Goal: Transaction & Acquisition: Purchase product/service

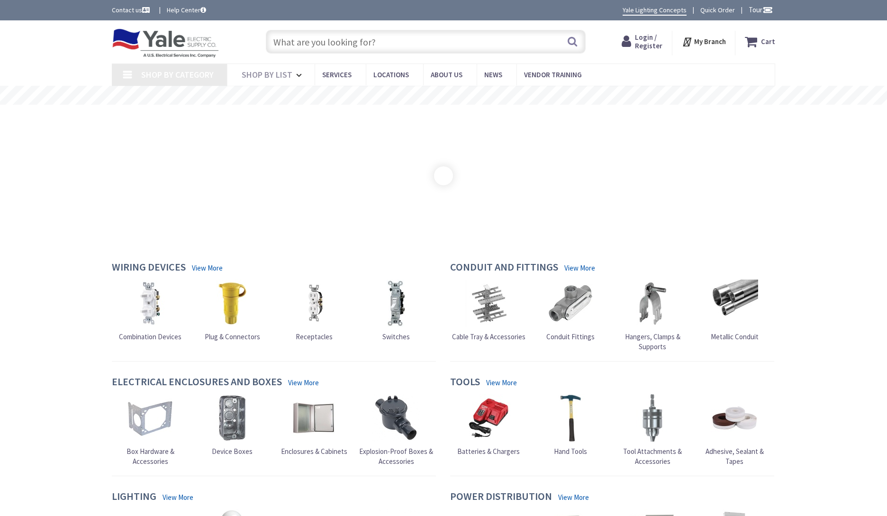
type input "[PERSON_NAME] Mountain Rd, [GEOGRAPHIC_DATA], PA 17018, [GEOGRAPHIC_DATA]"
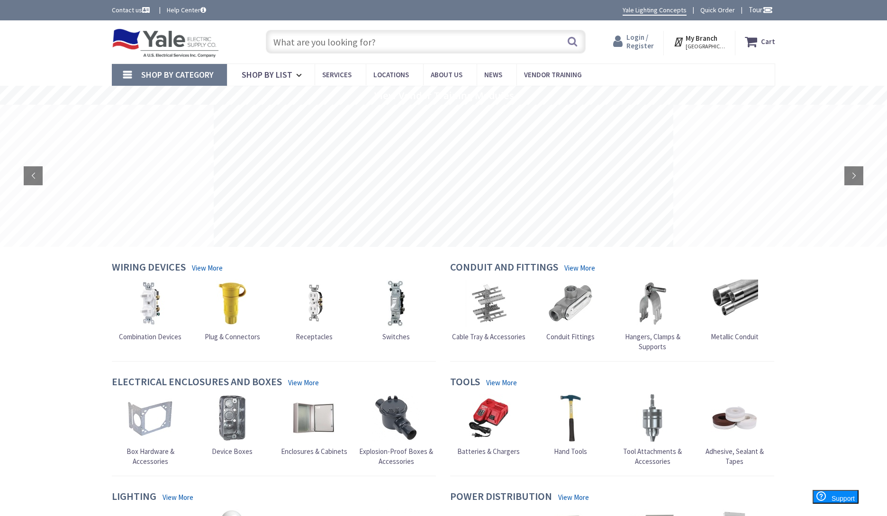
click at [638, 45] on span "Login / Register" at bounding box center [639, 42] width 27 height 18
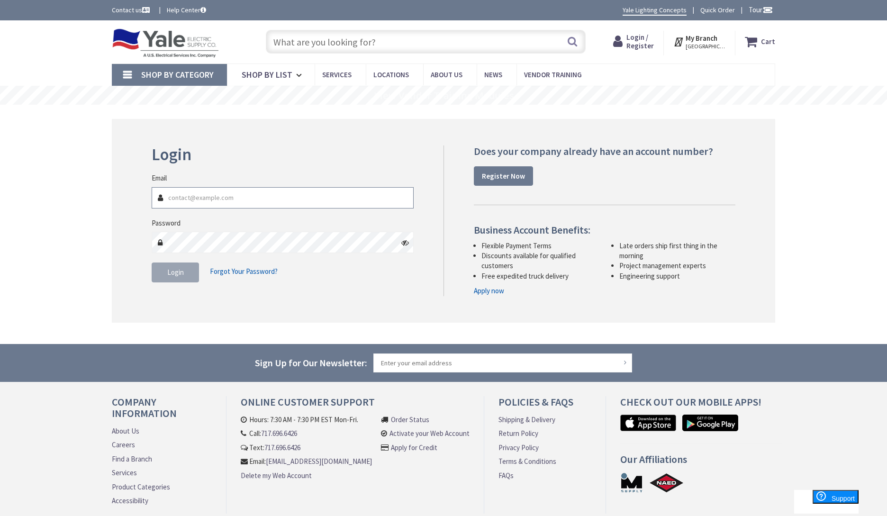
type input "[EMAIL_ADDRESS][DOMAIN_NAME]"
click at [177, 272] on span "Login" at bounding box center [175, 272] width 17 height 9
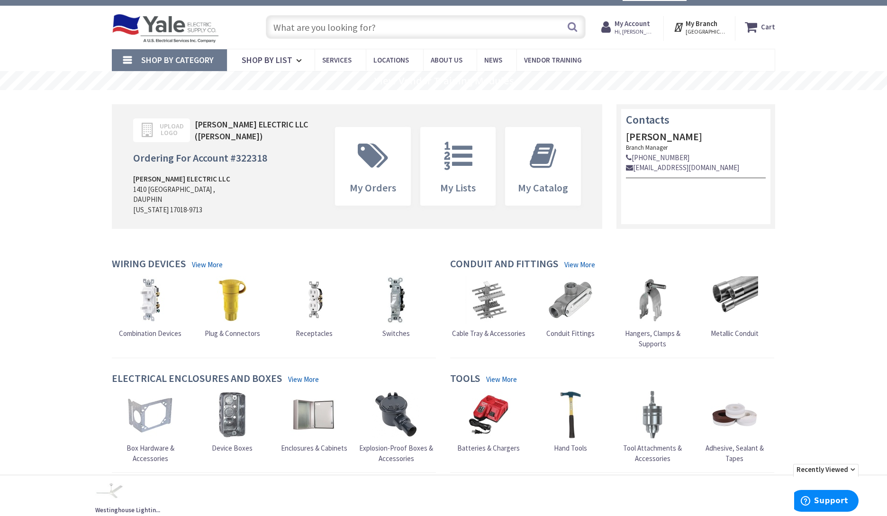
scroll to position [17, 0]
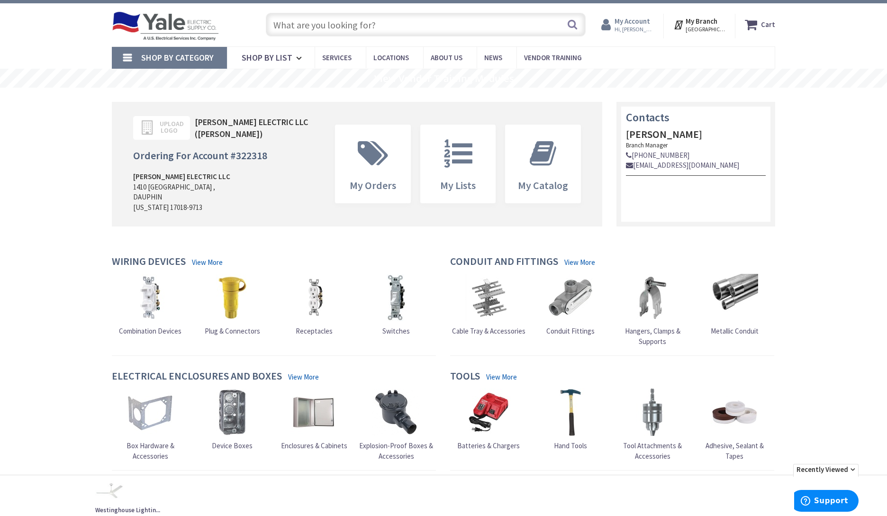
click at [628, 27] on span "Hi, [PERSON_NAME]" at bounding box center [635, 30] width 40 height 8
click at [554, 119] on link "My Shopping Lists" at bounding box center [560, 120] width 59 height 11
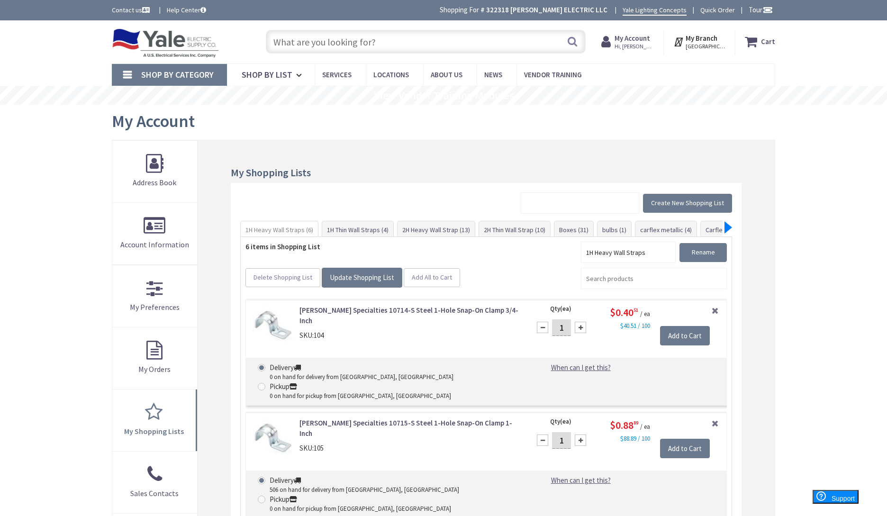
click at [728, 225] on div at bounding box center [729, 227] width 8 height 12
click at [728, 226] on div at bounding box center [729, 227] width 8 height 12
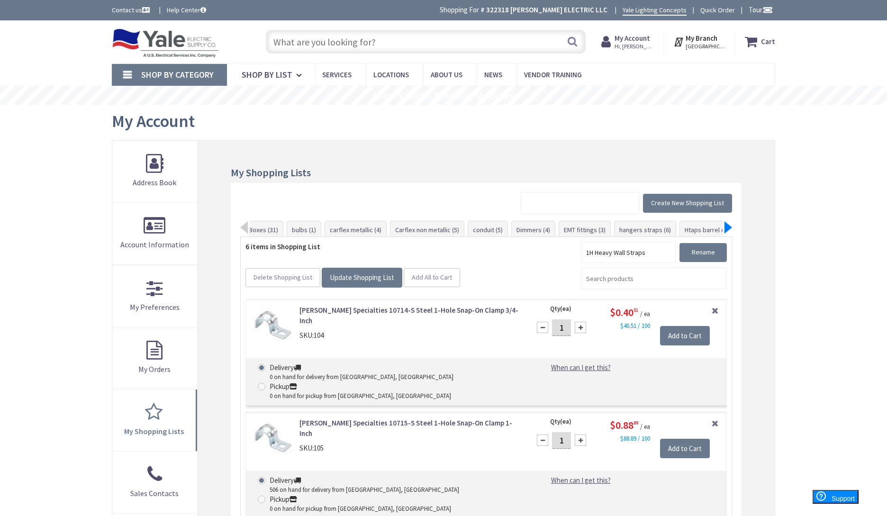
click at [728, 226] on div at bounding box center [729, 227] width 8 height 12
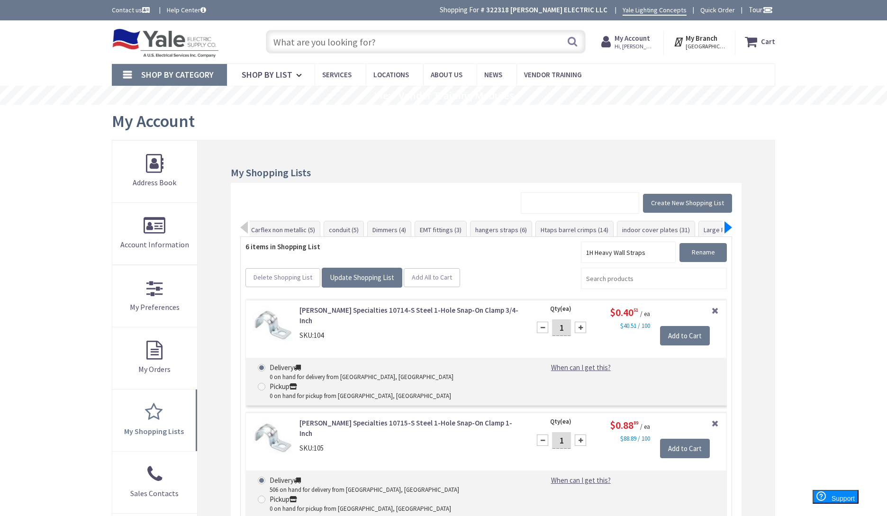
click at [728, 226] on div at bounding box center [729, 227] width 8 height 12
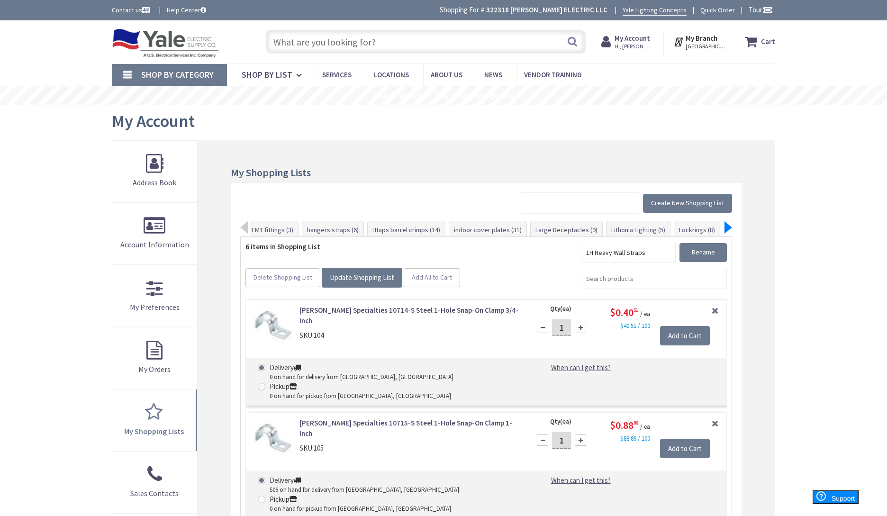
click at [728, 226] on div at bounding box center [729, 227] width 8 height 12
click at [624, 229] on link "meterbases (10)" at bounding box center [635, 229] width 56 height 17
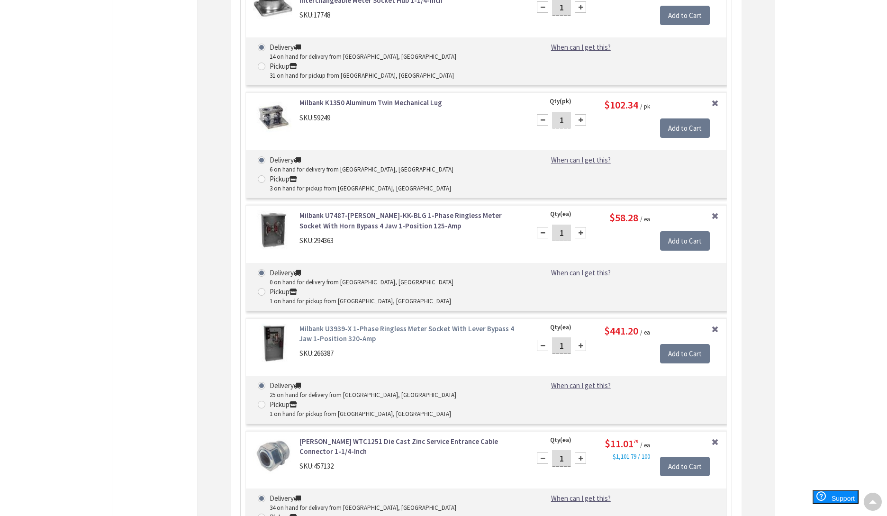
scroll to position [773, 0]
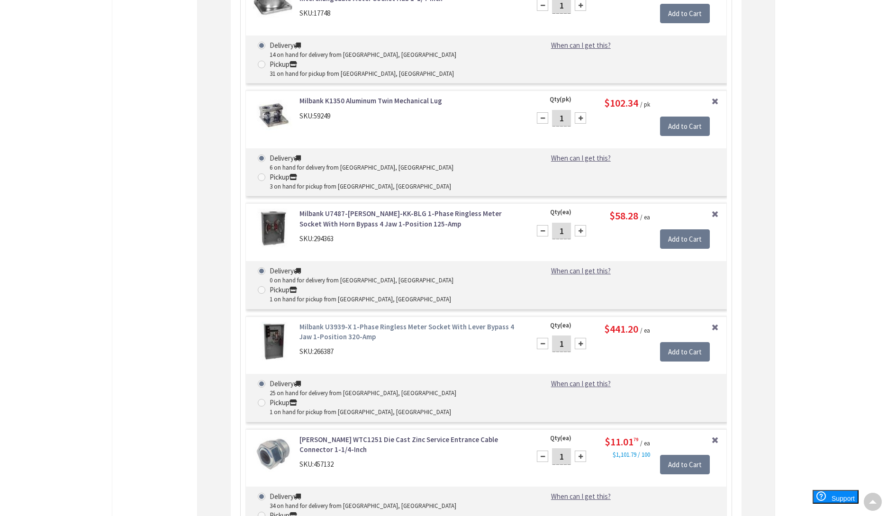
click at [326, 322] on link "Milbank U3939-X 1-Phase Ringless Meter Socket With Lever Bypass 4 Jaw 1-Positio…" at bounding box center [408, 332] width 219 height 20
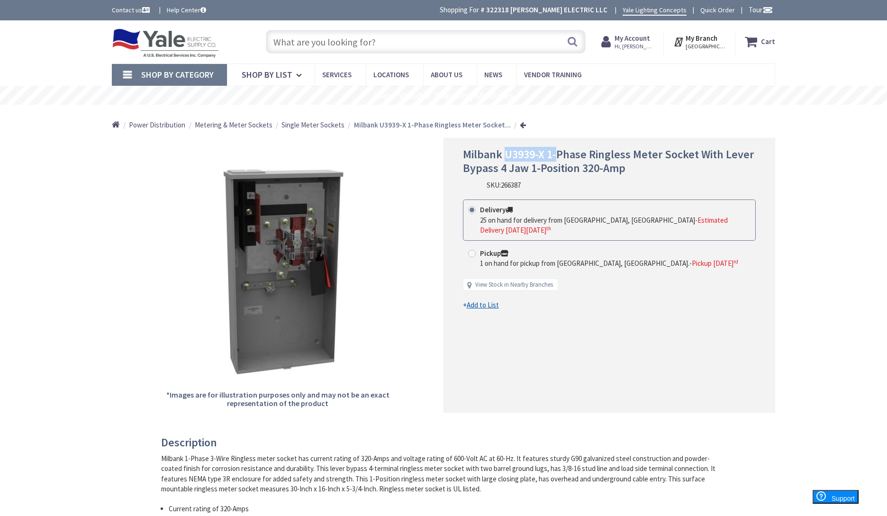
drag, startPoint x: 503, startPoint y: 154, endPoint x: 555, endPoint y: 155, distance: 52.1
click at [555, 155] on span "Milbank U3939-X 1-Phase Ringless Meter Socket With Lever Bypass 4 Jaw 1-Positio…" at bounding box center [608, 161] width 291 height 28
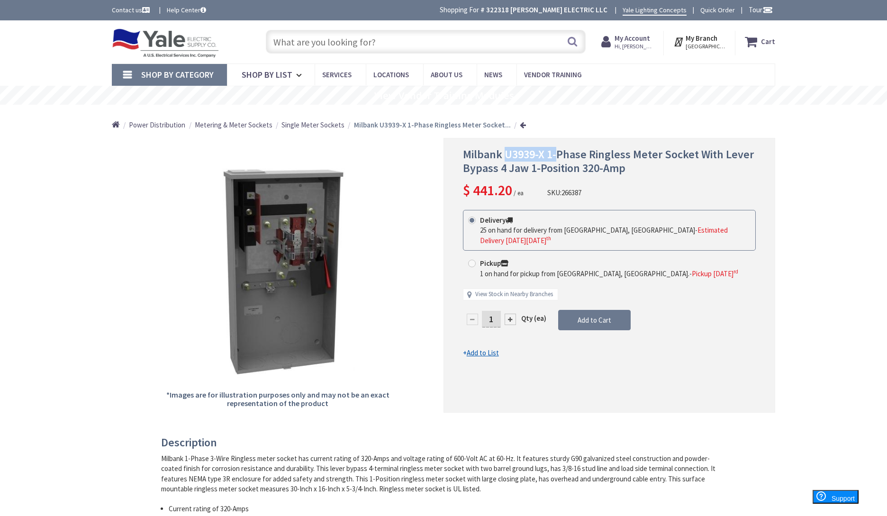
copy span "U3939-X 1-"
click at [632, 44] on span "Hi, Travis" at bounding box center [635, 47] width 40 height 8
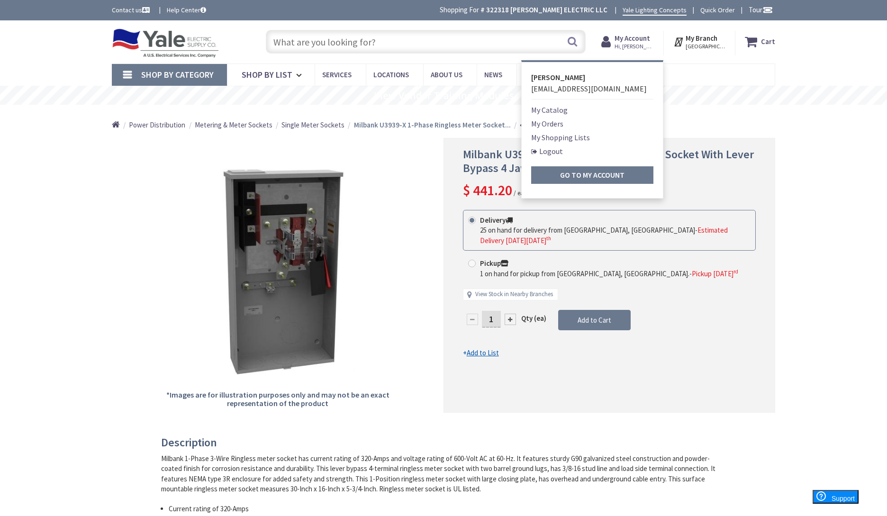
click at [726, 184] on div "Milbank U3939-X 1-Phase Ringless Meter Socket With Lever Bypass 4 Jaw 1-Positio…" at bounding box center [609, 174] width 293 height 52
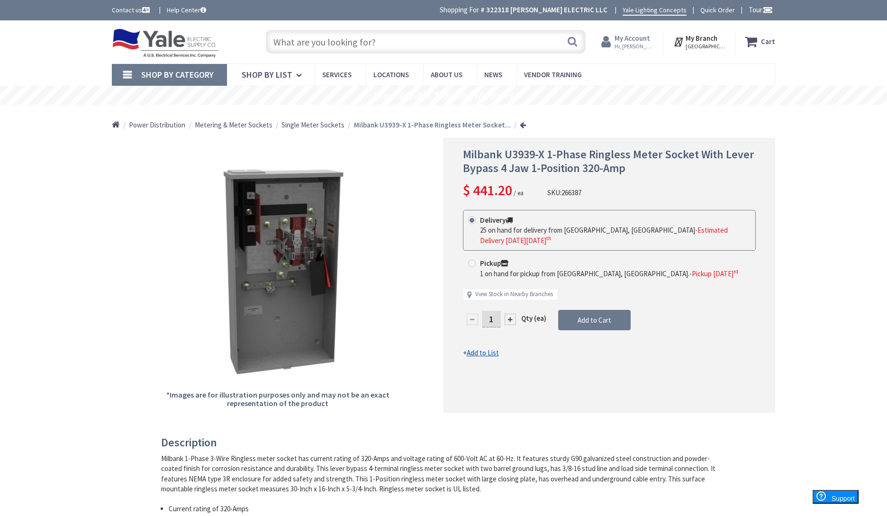
click at [636, 39] on strong "My Account" at bounding box center [633, 38] width 36 height 9
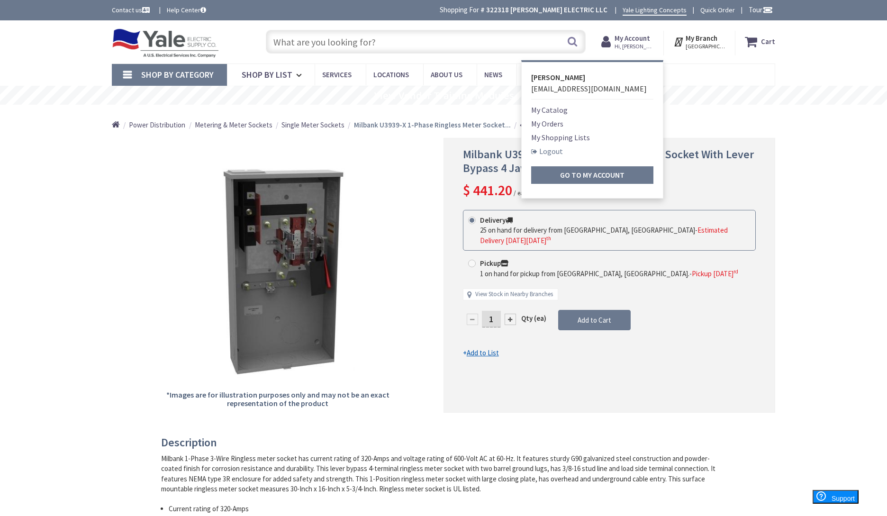
click at [549, 150] on link "Logout" at bounding box center [547, 150] width 32 height 11
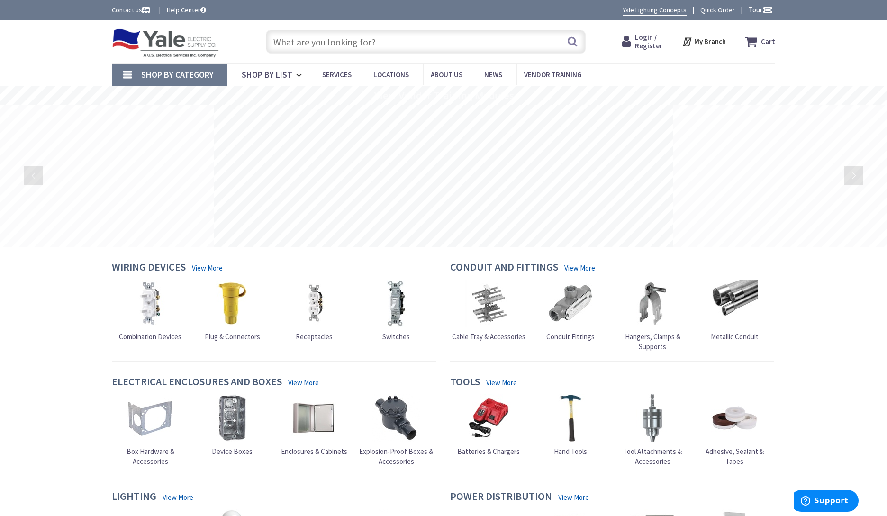
click at [412, 39] on input "text" at bounding box center [426, 42] width 320 height 24
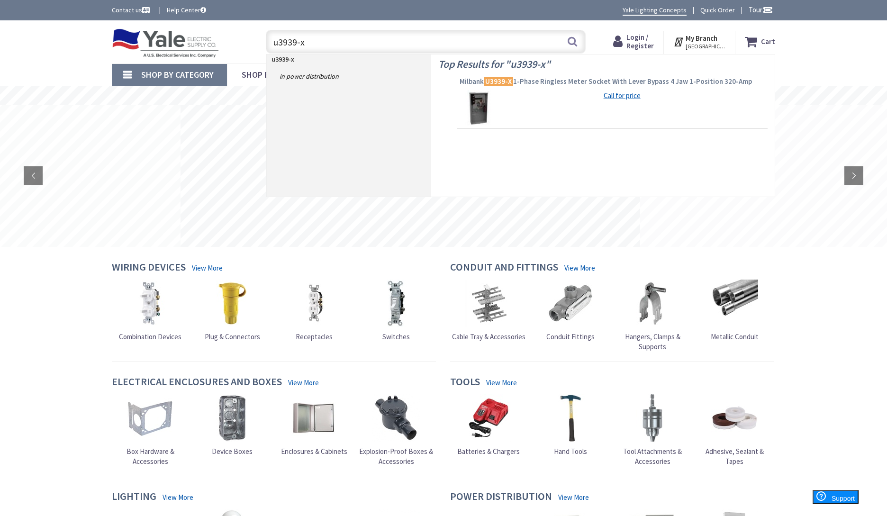
type input "u3939-x"
click at [541, 83] on span "Milbank U3939-X 1-Phase Ringless Meter Socket With Lever Bypass 4 Jaw 1-Positio…" at bounding box center [613, 81] width 306 height 9
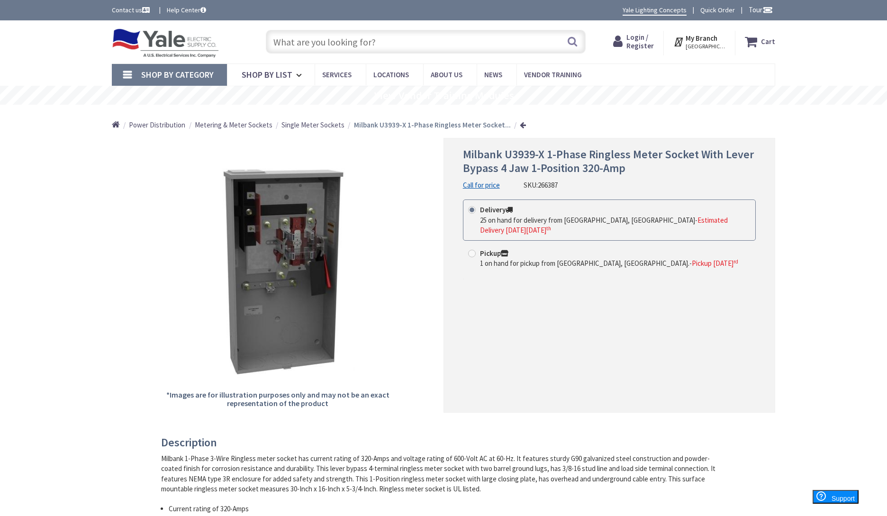
scroll to position [0, 0]
click at [325, 47] on input "text" at bounding box center [426, 42] width 320 height 24
click at [172, 124] on span "Power Distribution" at bounding box center [157, 124] width 56 height 9
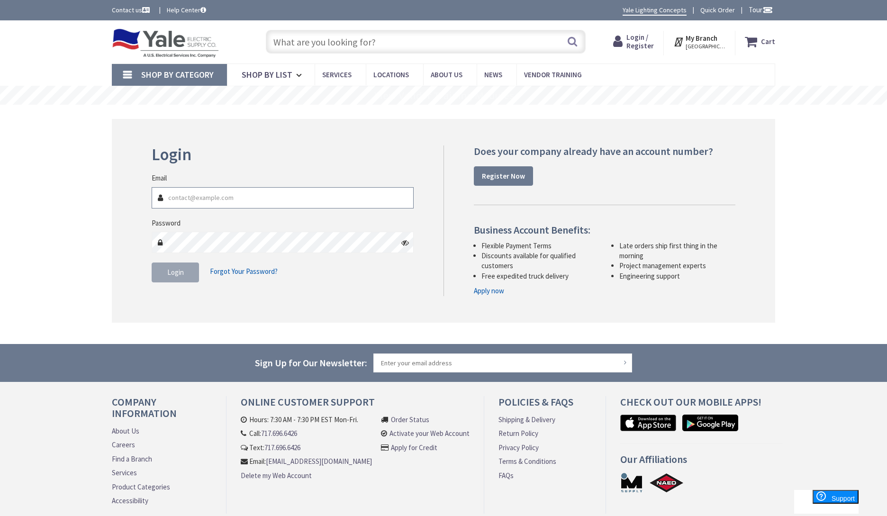
type input "[EMAIL_ADDRESS][DOMAIN_NAME]"
click at [188, 273] on button "Login" at bounding box center [175, 273] width 47 height 20
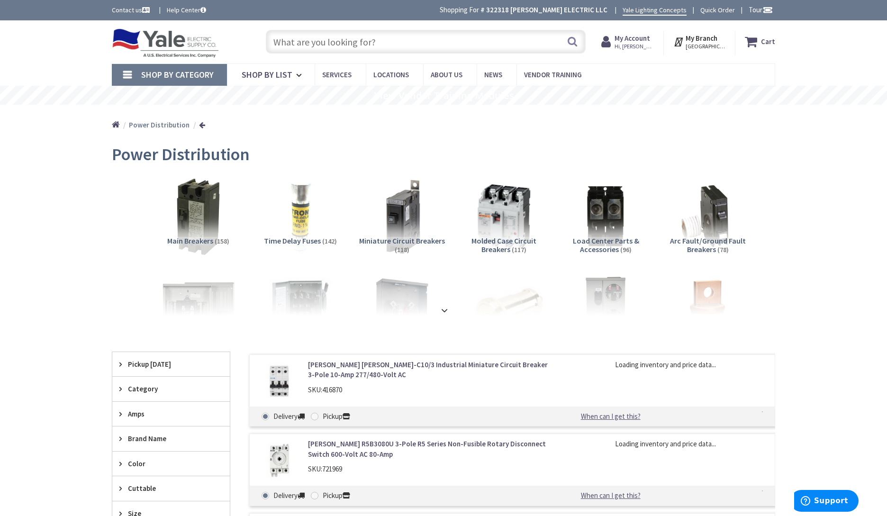
click at [443, 307] on strong at bounding box center [444, 310] width 11 height 10
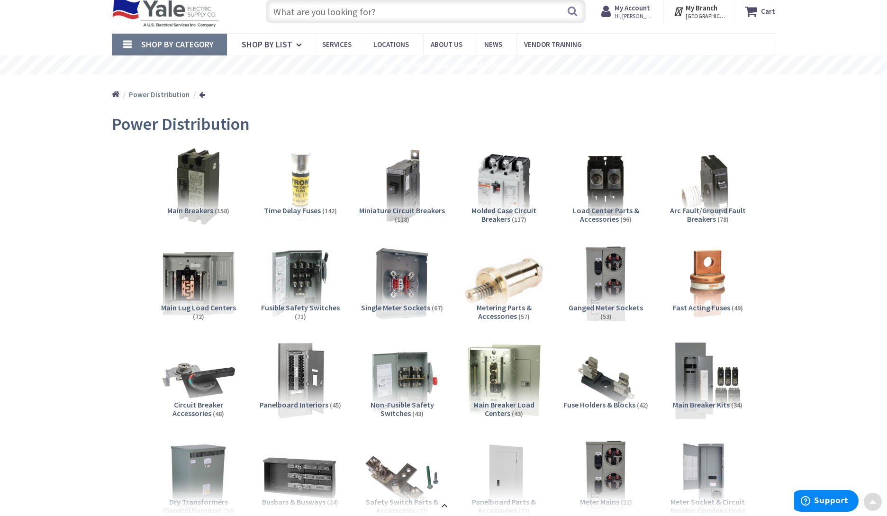
scroll to position [29, 0]
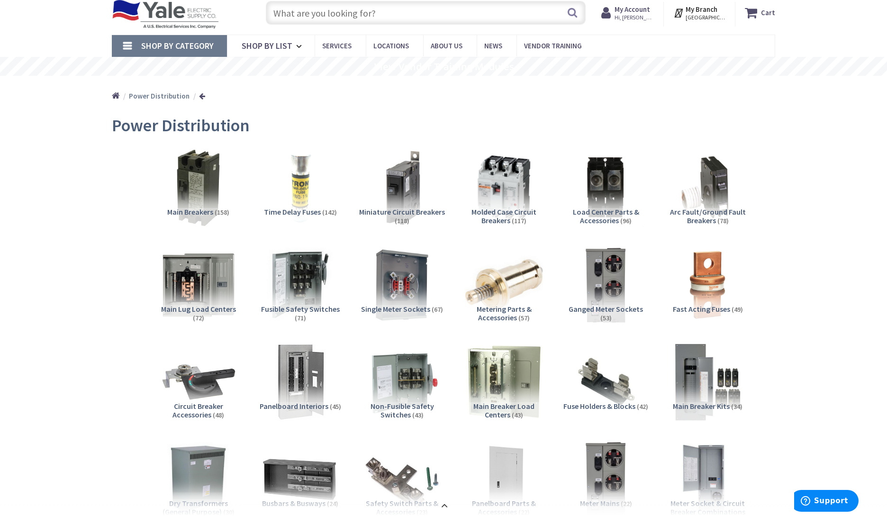
click at [304, 305] on span "Fusible Safety Switches" at bounding box center [300, 308] width 79 height 9
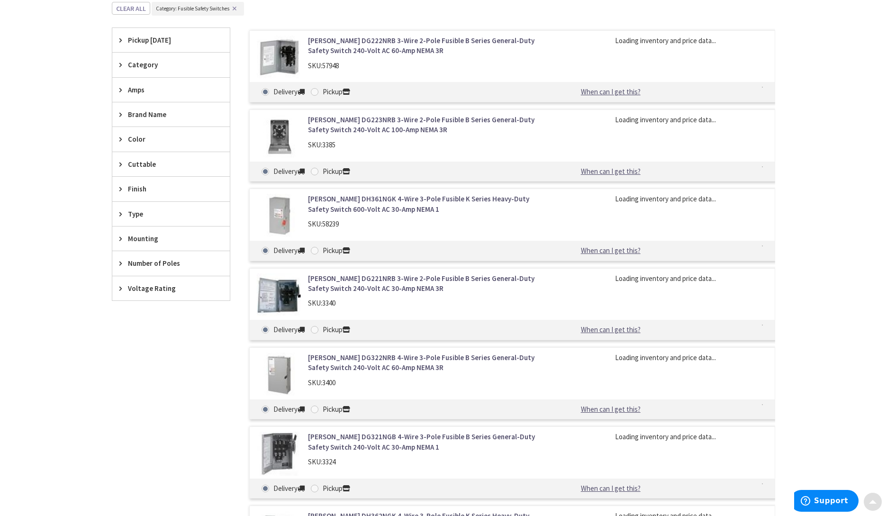
scroll to position [1167, 0]
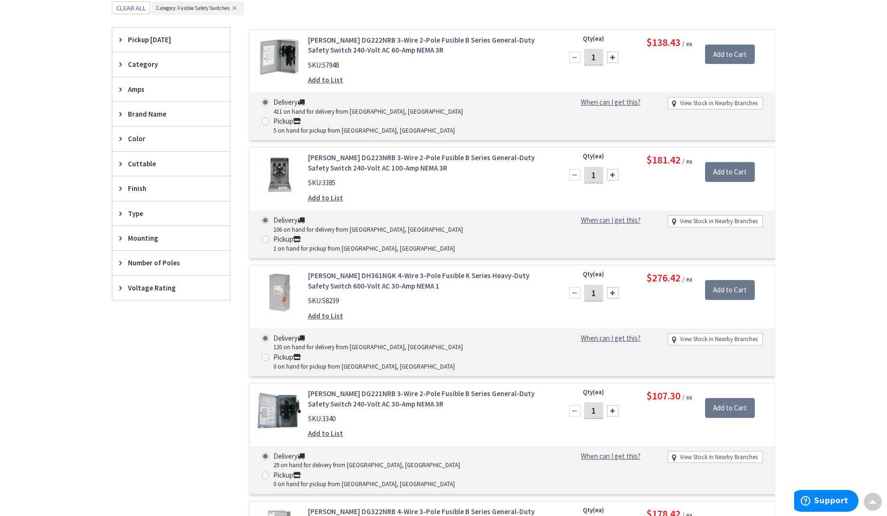
click at [138, 87] on span "Amps" at bounding box center [166, 89] width 77 height 10
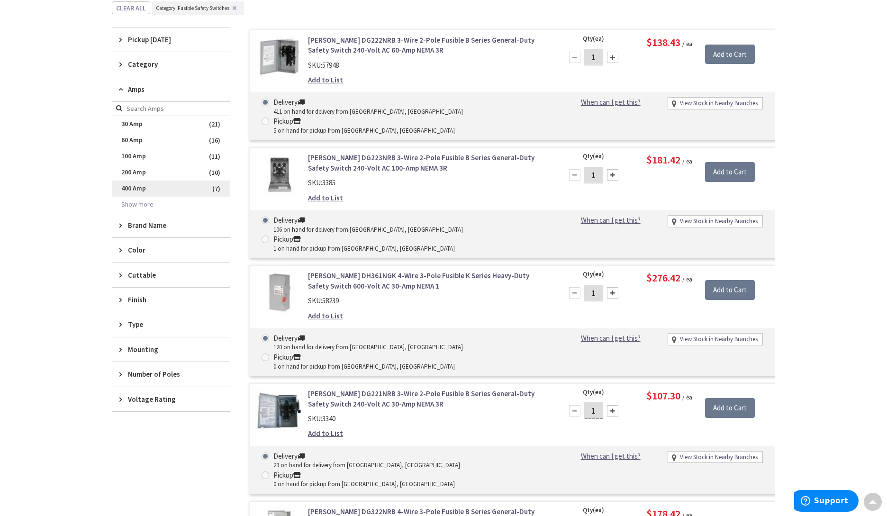
click at [137, 187] on span "400 Amp" at bounding box center [171, 189] width 118 height 16
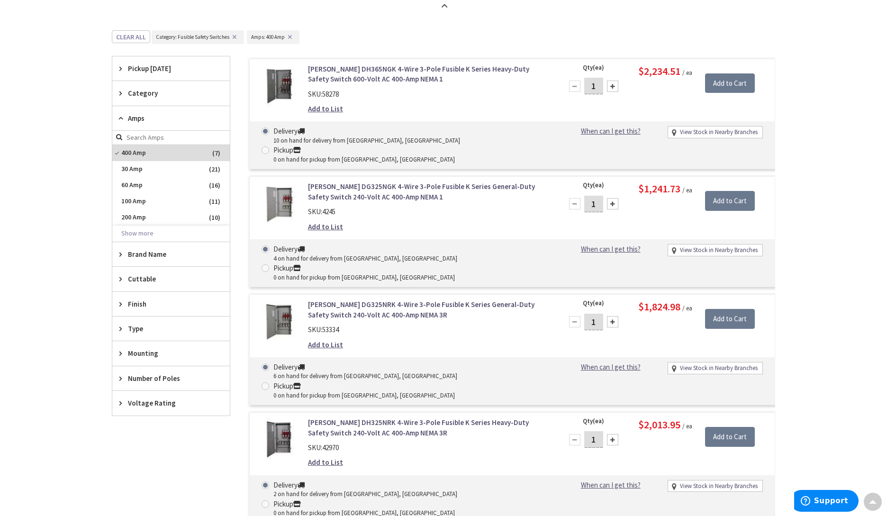
scroll to position [459, 0]
click at [137, 323] on span "Type" at bounding box center [166, 328] width 77 height 10
click at [136, 326] on span "Type" at bounding box center [166, 328] width 77 height 10
click at [152, 372] on span "Number of Poles" at bounding box center [166, 377] width 77 height 10
click at [149, 375] on span "Number of Poles" at bounding box center [166, 377] width 77 height 10
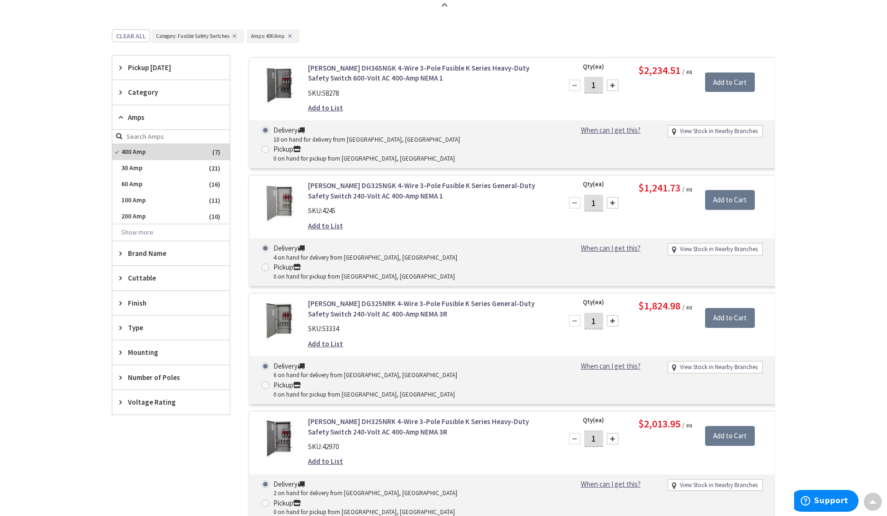
click at [145, 398] on span "Voltage Rating" at bounding box center [166, 402] width 77 height 10
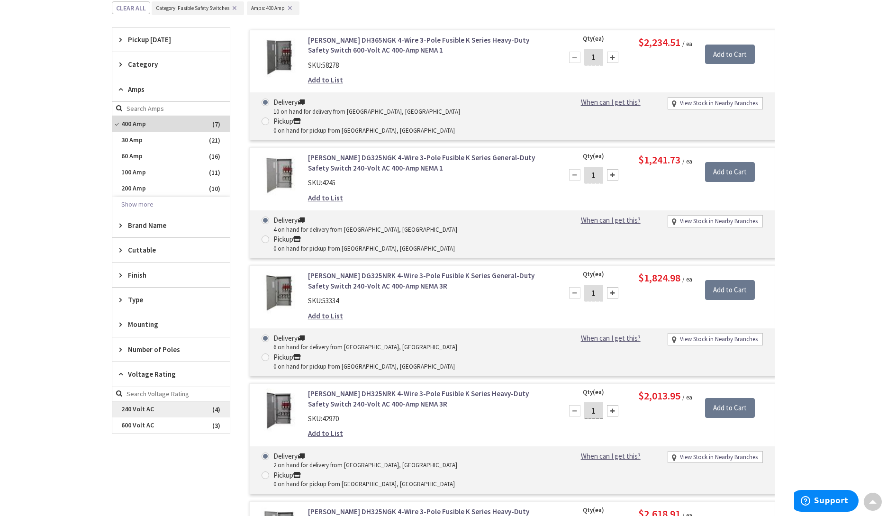
scroll to position [489, 0]
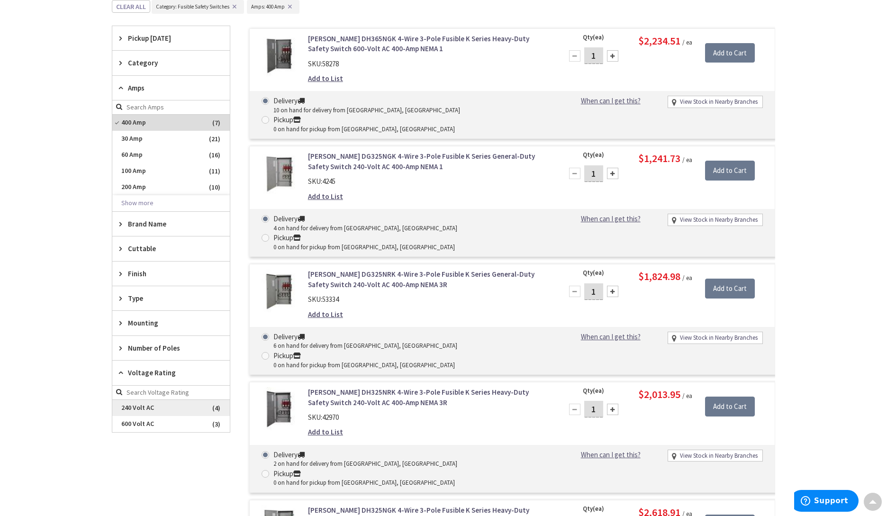
click at [138, 403] on span "240 Volt AC" at bounding box center [171, 408] width 118 height 16
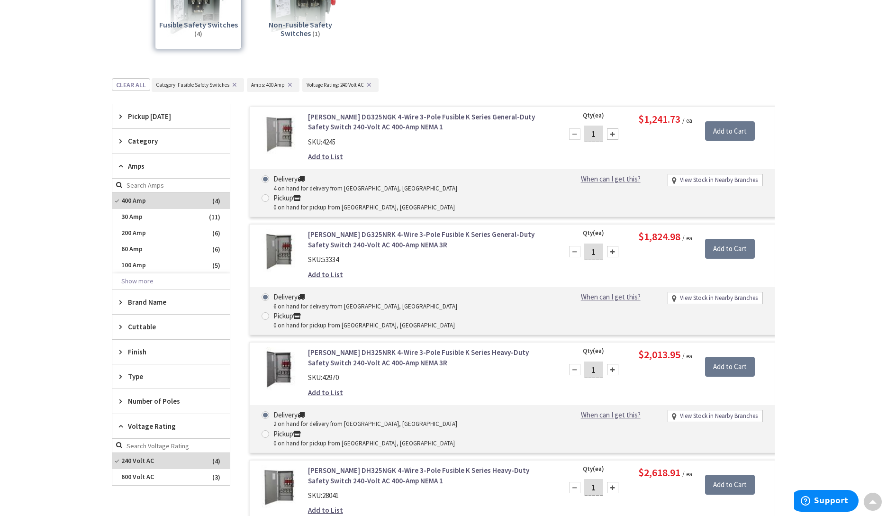
scroll to position [216, 0]
click at [375, 230] on link "Eaton DG325NRK 4-Wire 3-Pole Fusible K Series General-Duty Safety Switch 240-Vo…" at bounding box center [428, 240] width 241 height 20
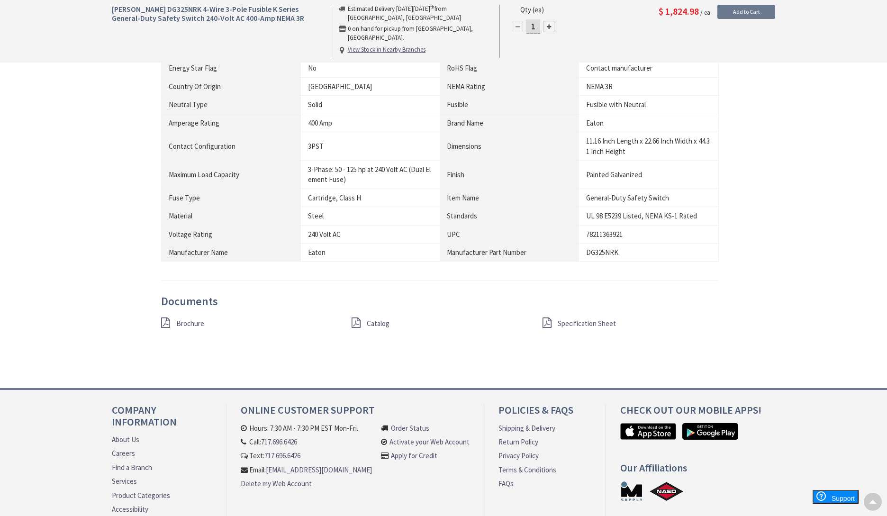
scroll to position [671, 0]
click at [381, 318] on span "Catalog" at bounding box center [378, 322] width 23 height 9
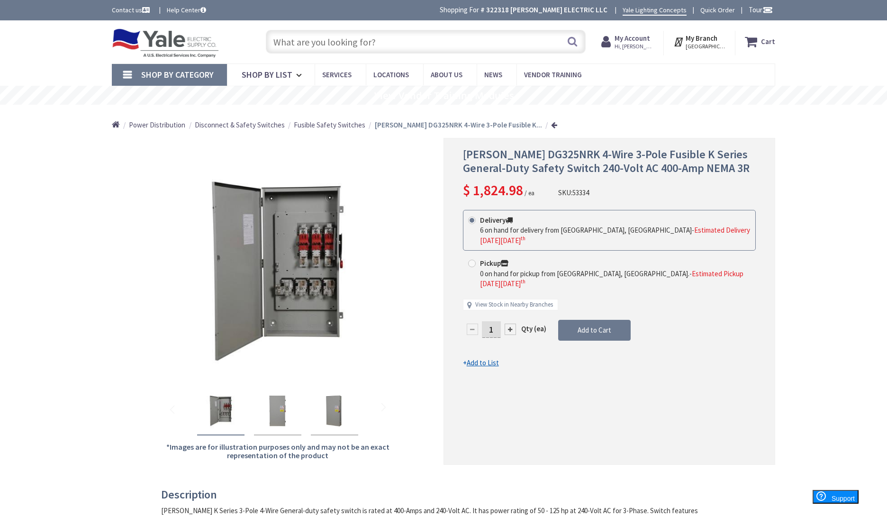
scroll to position [0, 0]
click at [480, 44] on input "text" at bounding box center [426, 42] width 320 height 24
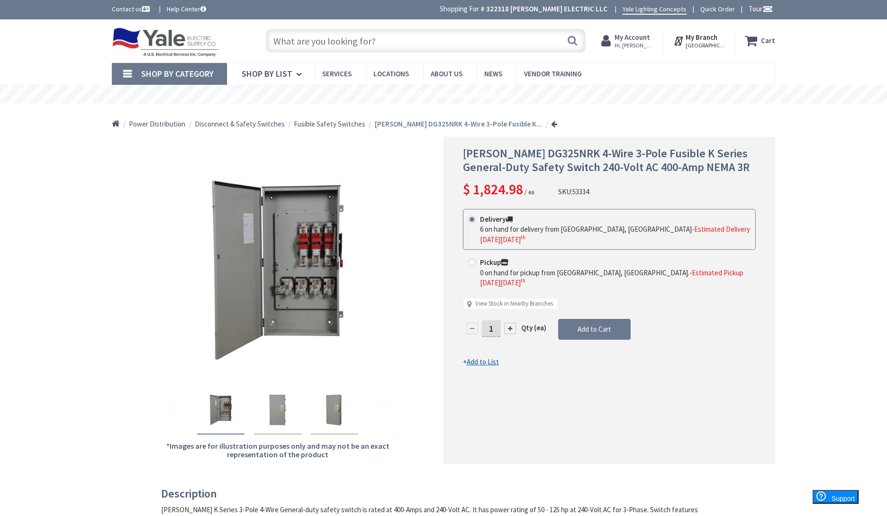
paste input "DG225NRK"
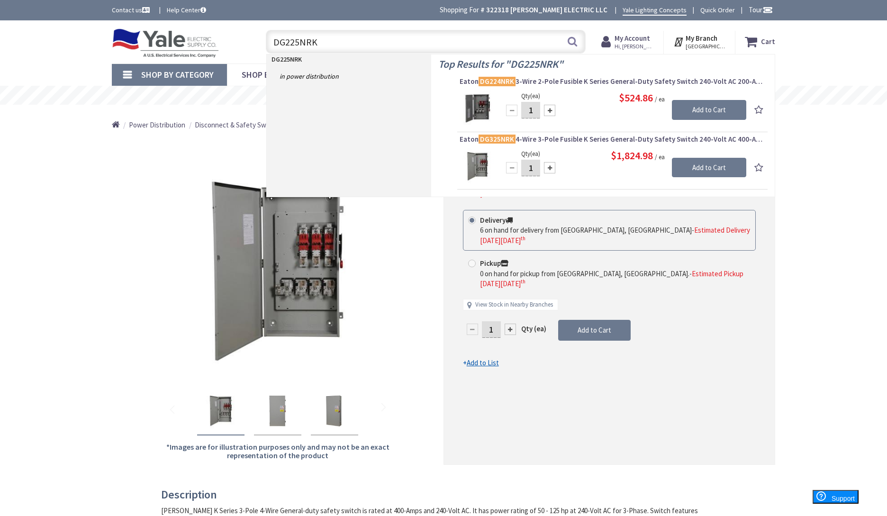
scroll to position [0, 0]
type input "DG225NRK"
click at [544, 82] on span "Eaton DG224NRK 3-Wire 2-Pole Fusible K Series General-Duty Safety Switch 240-Vo…" at bounding box center [613, 81] width 306 height 9
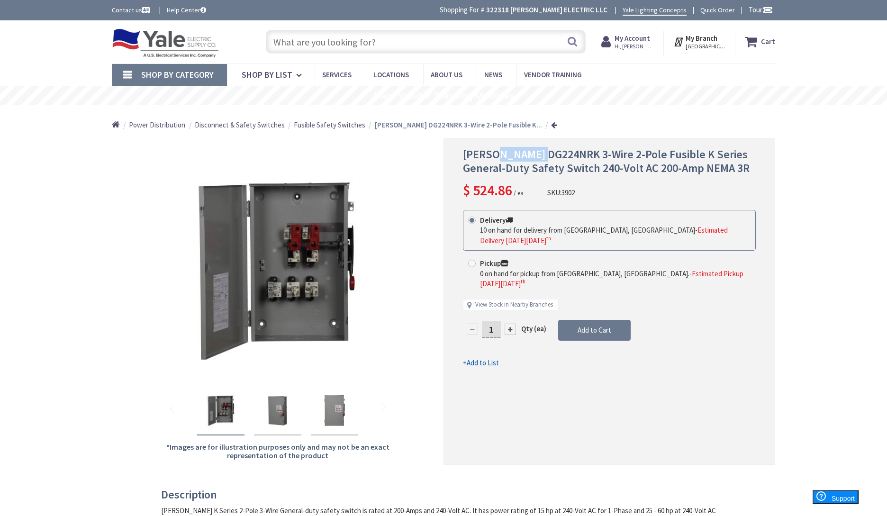
drag, startPoint x: 494, startPoint y: 154, endPoint x: 546, endPoint y: 155, distance: 51.7
click at [546, 155] on span "[PERSON_NAME] DG224NRK 3-Wire 2-Pole Fusible K Series General-Duty Safety Switc…" at bounding box center [606, 161] width 287 height 28
copy span "DG224NRK"
click at [337, 43] on input "text" at bounding box center [426, 42] width 320 height 24
paste input "DG224NRK"
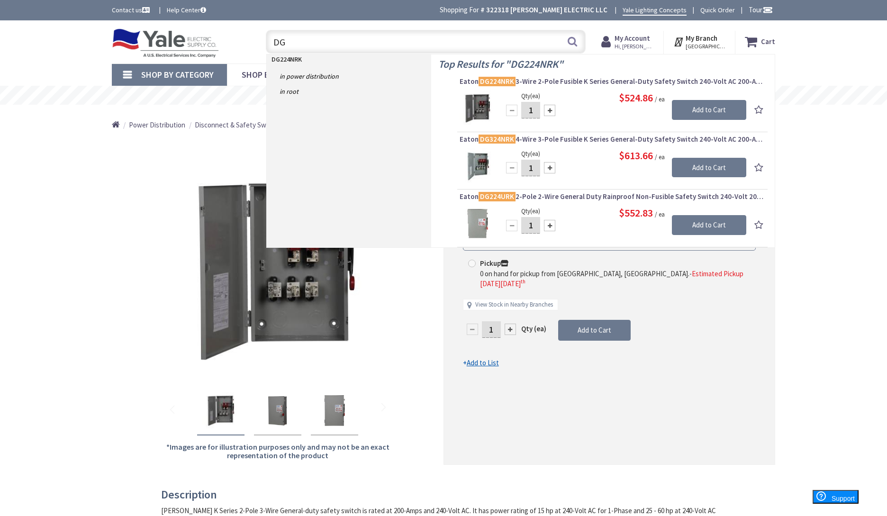
type input "D"
paste input "DH225NRK"
type input "DH225NRK"
